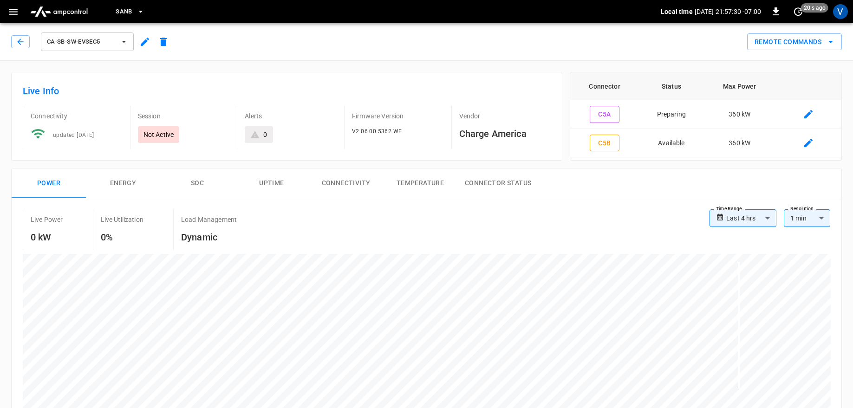
scroll to position [355, 0]
